Goal: Navigation & Orientation: Find specific page/section

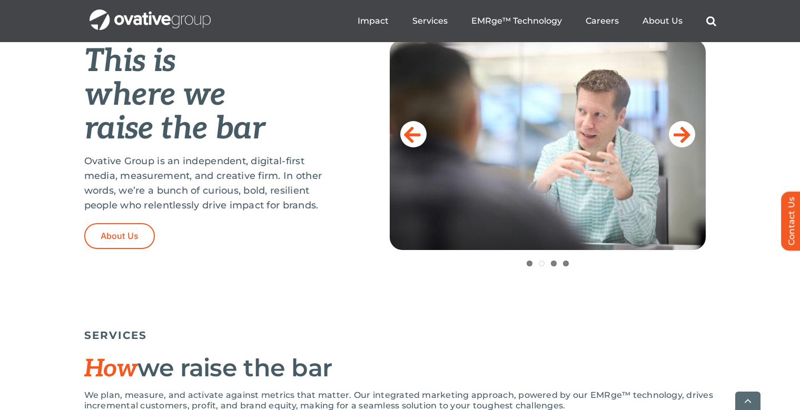
scroll to position [452, 0]
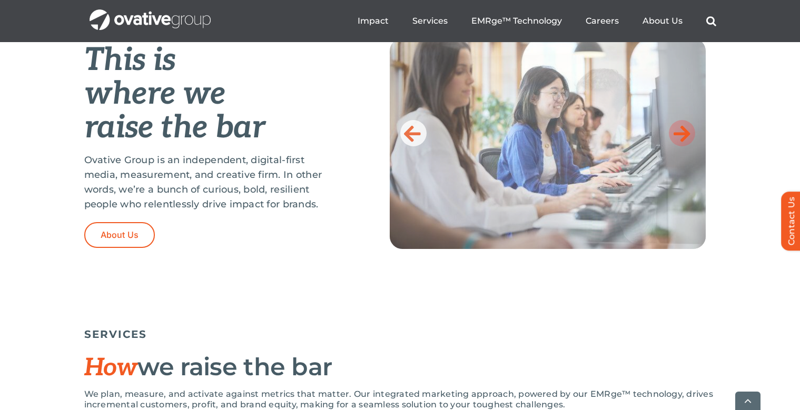
click at [693, 139] on link at bounding box center [682, 133] width 26 height 26
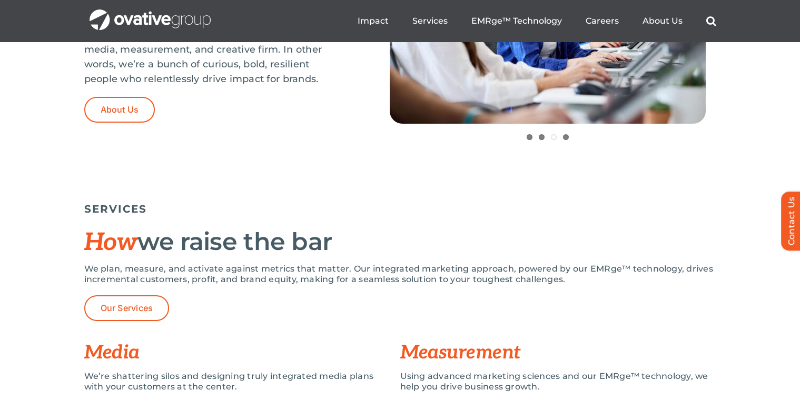
scroll to position [570, 0]
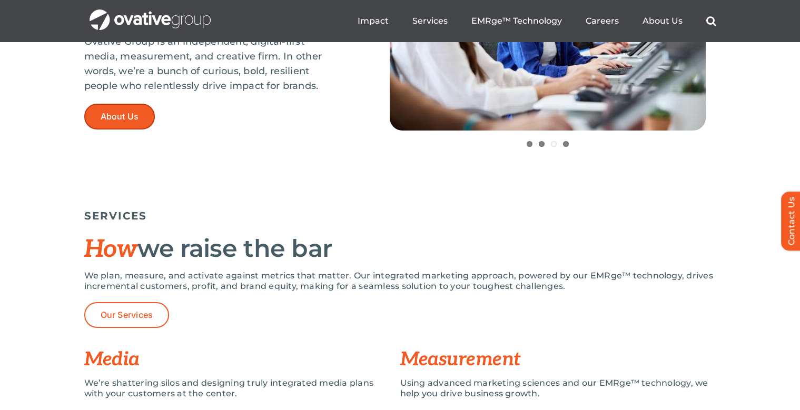
click at [144, 117] on link "About Us" at bounding box center [119, 117] width 71 height 26
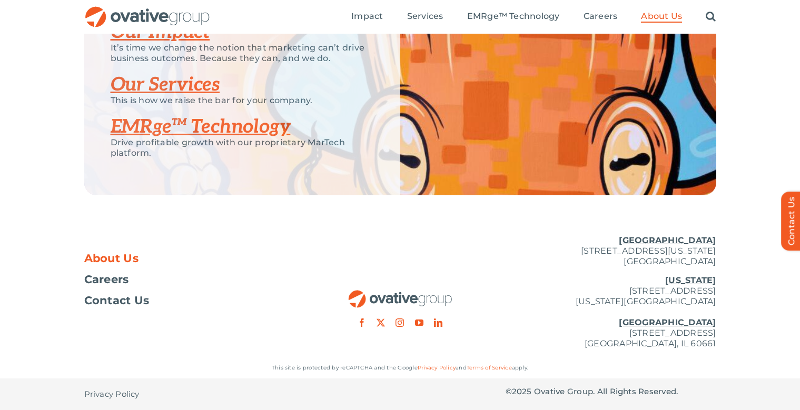
scroll to position [2254, 0]
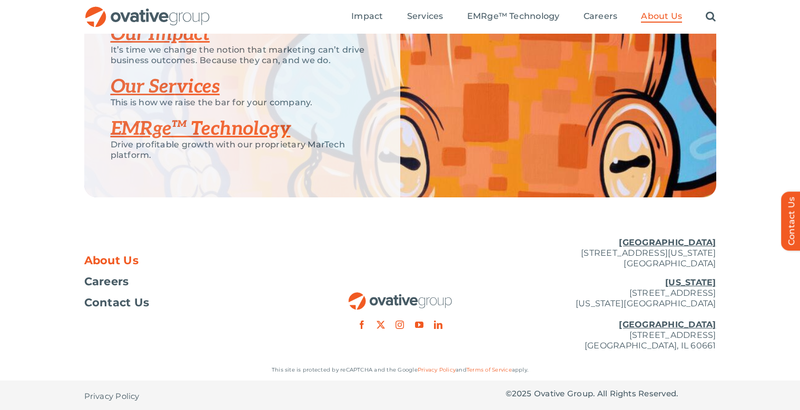
click at [150, 99] on link "Our Services" at bounding box center [166, 86] width 110 height 23
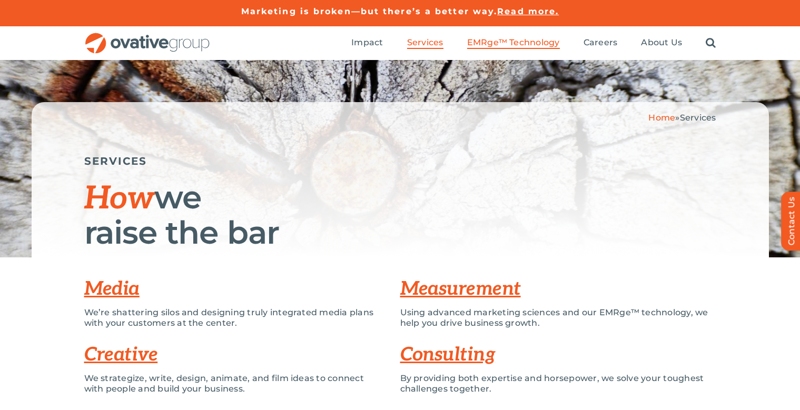
click at [487, 41] on span "EMRge™ Technology" at bounding box center [513, 42] width 93 height 11
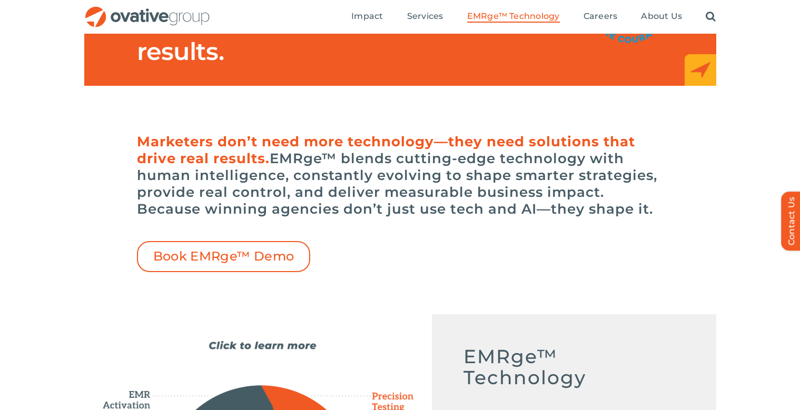
scroll to position [217, 0]
